Goal: Obtain resource: Obtain resource

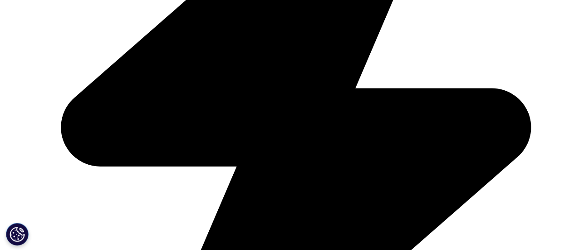
scroll to position [99, 535]
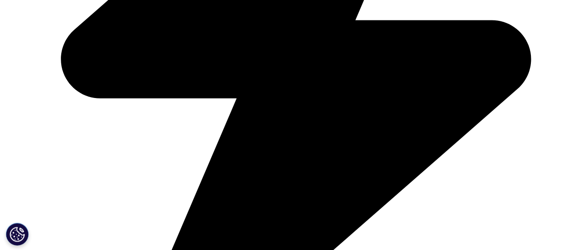
scroll to position [402, 0]
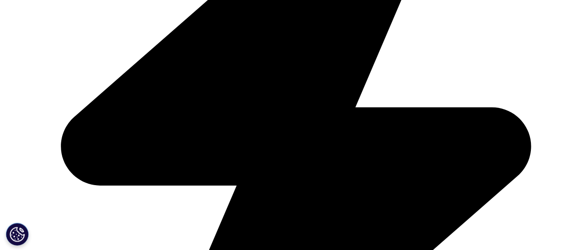
type input "Valle"
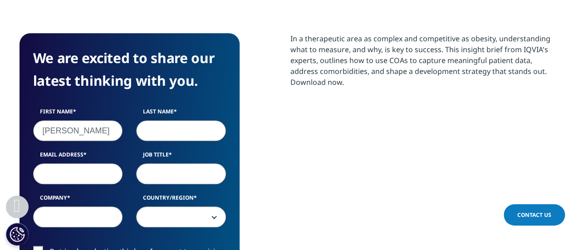
click at [172, 128] on input "Last Name" at bounding box center [181, 130] width 90 height 21
type input "Somiedo"
click at [83, 169] on input "Email Address" at bounding box center [78, 173] width 90 height 21
type input "valle.somiedo@roche.com"
select select "[GEOGRAPHIC_DATA]"
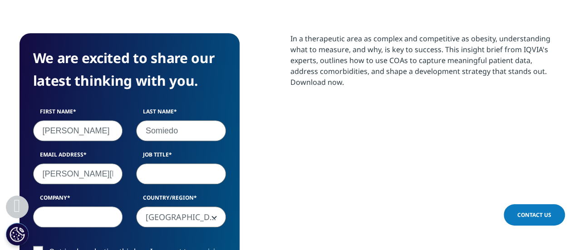
click at [165, 173] on input "Job Title" at bounding box center [181, 173] width 90 height 21
click at [101, 219] on input "Company" at bounding box center [78, 216] width 90 height 21
click at [193, 175] on input "Pipeline" at bounding box center [181, 173] width 90 height 21
type input "Pipeline Lead"
click at [112, 209] on input "Company" at bounding box center [78, 216] width 90 height 21
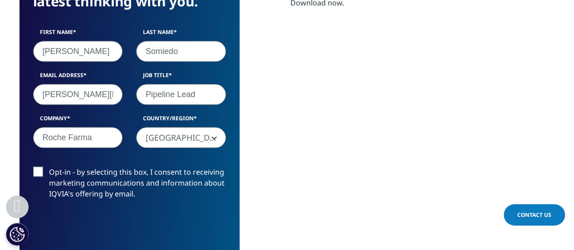
scroll to position [482, 0]
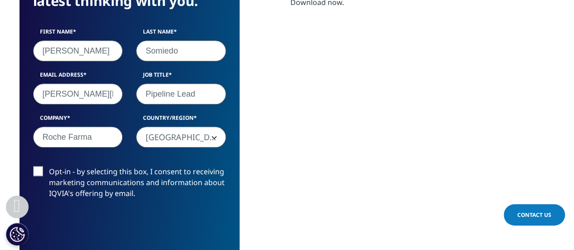
type input "Roche Farma"
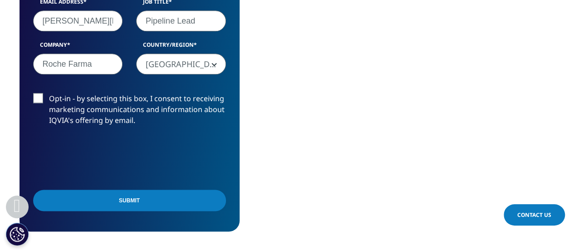
scroll to position [556, 0]
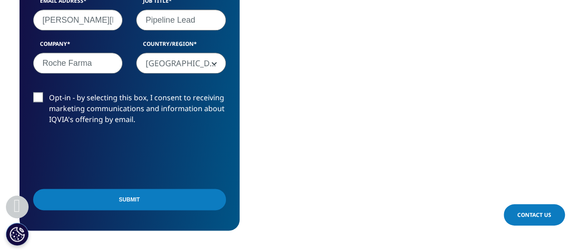
click at [162, 202] on input "Submit" at bounding box center [129, 199] width 193 height 21
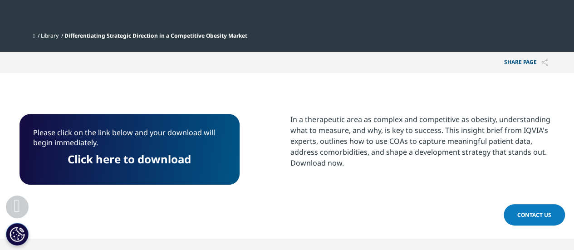
scroll to position [321, 0]
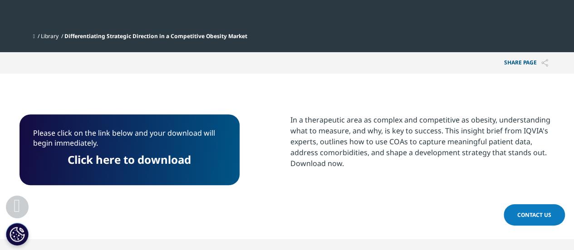
click at [111, 161] on link "Click here to download" at bounding box center [129, 159] width 123 height 15
